Goal: Navigation & Orientation: Find specific page/section

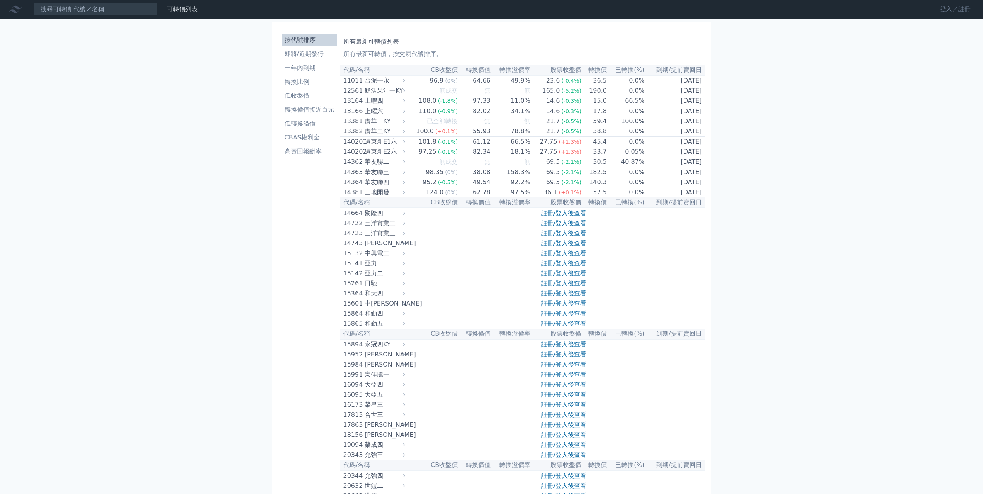
click at [946, 10] on link "登入／註冊" at bounding box center [954, 9] width 43 height 12
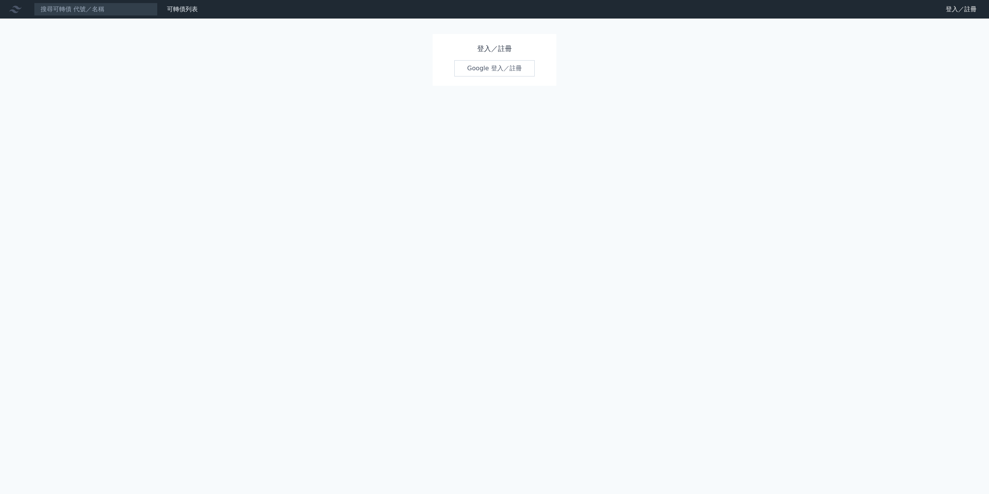
click at [487, 73] on link "Google 登入／註冊" at bounding box center [494, 68] width 80 height 16
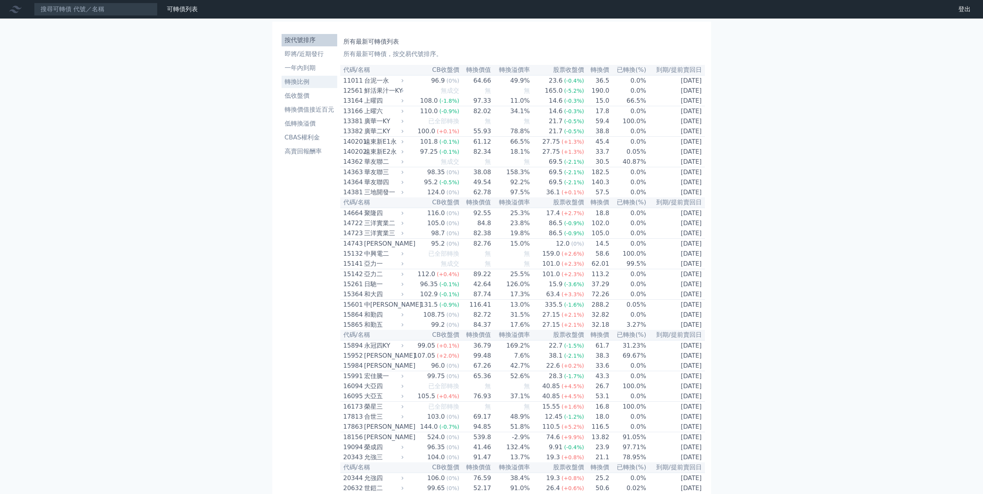
click at [307, 81] on li "轉換比例" at bounding box center [310, 81] width 56 height 9
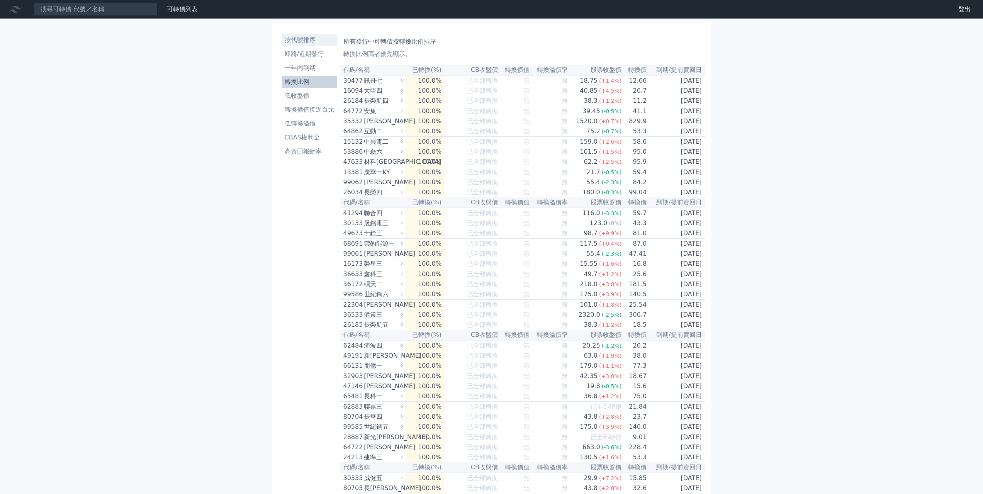
click at [305, 39] on li "按代號排序" at bounding box center [310, 40] width 56 height 9
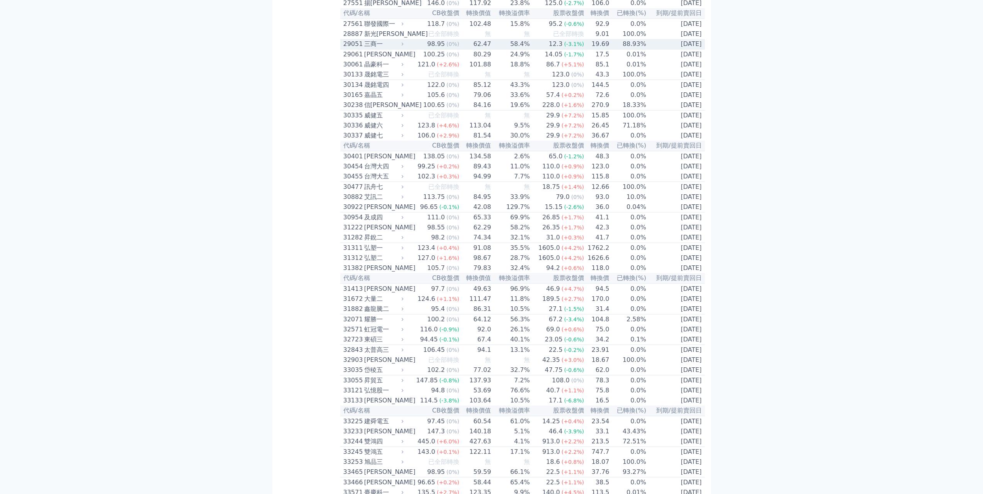
scroll to position [1158, 0]
